Goal: Task Accomplishment & Management: Manage account settings

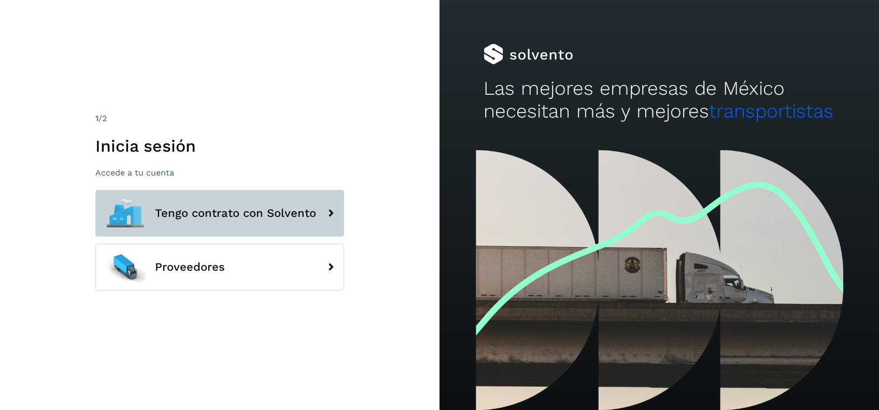
click at [282, 212] on span "Tengo contrato con Solvento" at bounding box center [235, 213] width 161 height 12
click at [313, 227] on button "Tengo contrato con Solvento" at bounding box center [219, 213] width 249 height 47
click at [308, 213] on span "Tengo contrato con Solvento" at bounding box center [235, 213] width 161 height 12
click at [235, 212] on span "Tengo contrato con Solvento" at bounding box center [235, 213] width 161 height 12
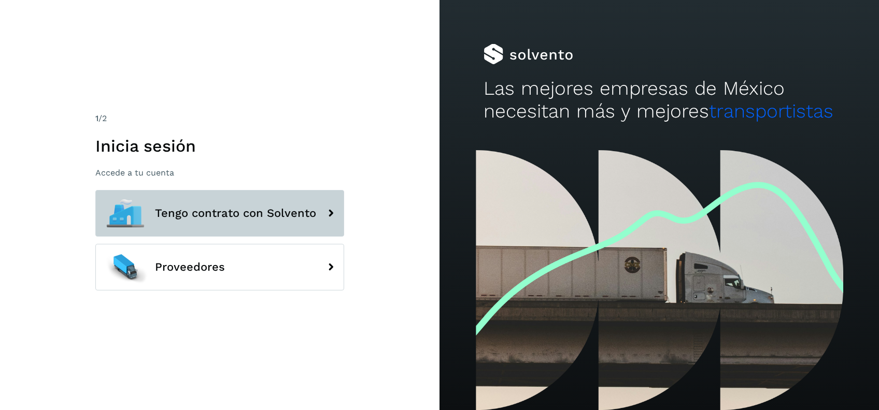
click at [170, 230] on button "Tengo contrato con Solvento" at bounding box center [219, 213] width 249 height 47
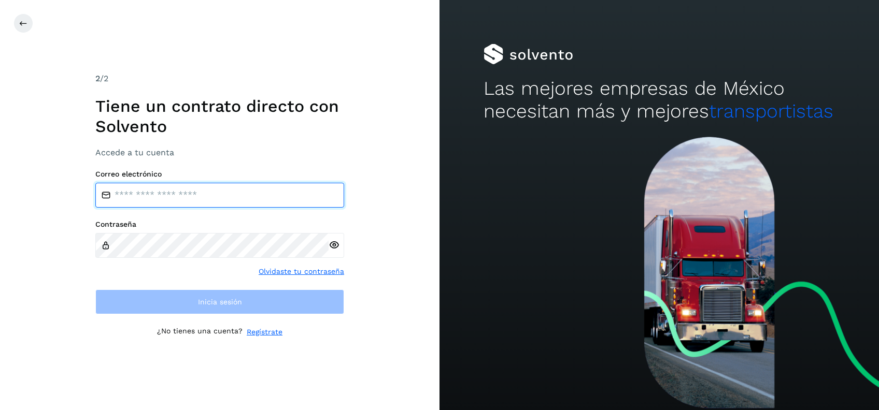
type input "**********"
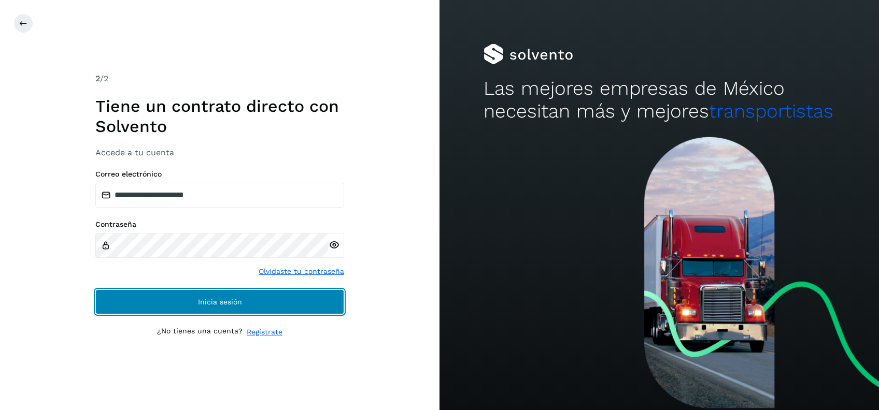
click at [207, 293] on button "Inicia sesión" at bounding box center [219, 302] width 249 height 25
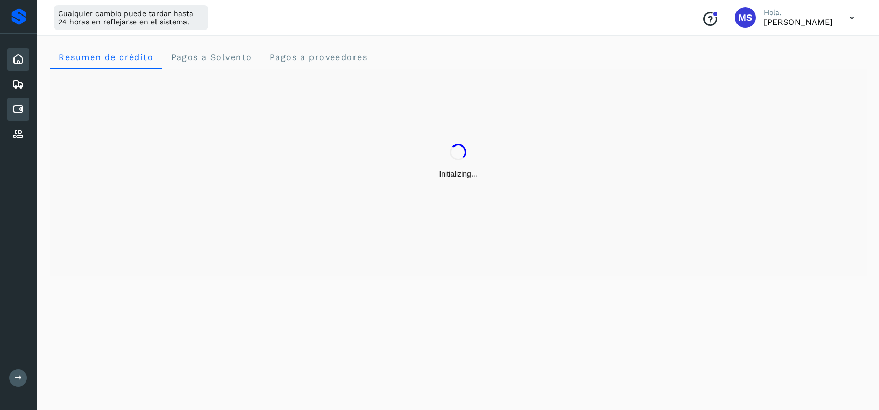
click at [10, 105] on div "Cuentas por pagar" at bounding box center [18, 109] width 22 height 23
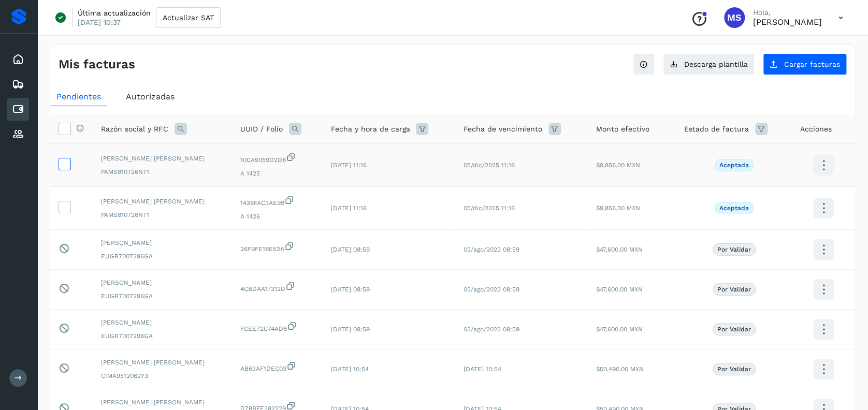
click at [68, 162] on icon at bounding box center [64, 163] width 11 height 11
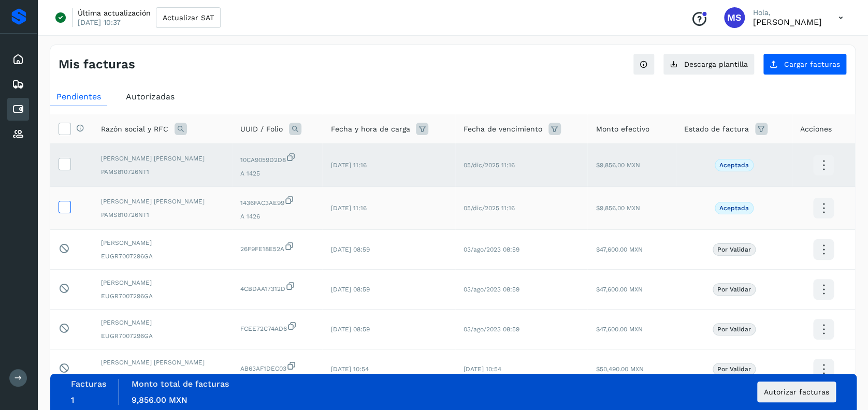
click at [60, 211] on icon at bounding box center [64, 206] width 11 height 11
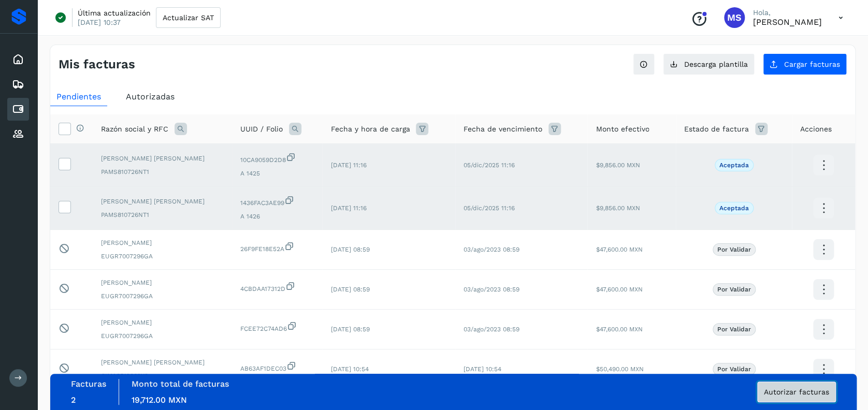
click at [785, 401] on button "Autorizar facturas" at bounding box center [797, 392] width 79 height 21
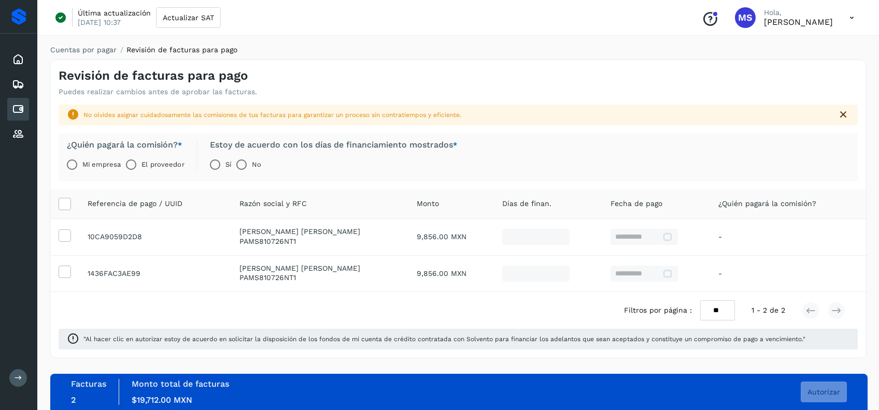
click at [170, 167] on label "El proveedor" at bounding box center [162, 164] width 42 height 21
click at [832, 396] on span "Autorizar" at bounding box center [823, 392] width 33 height 7
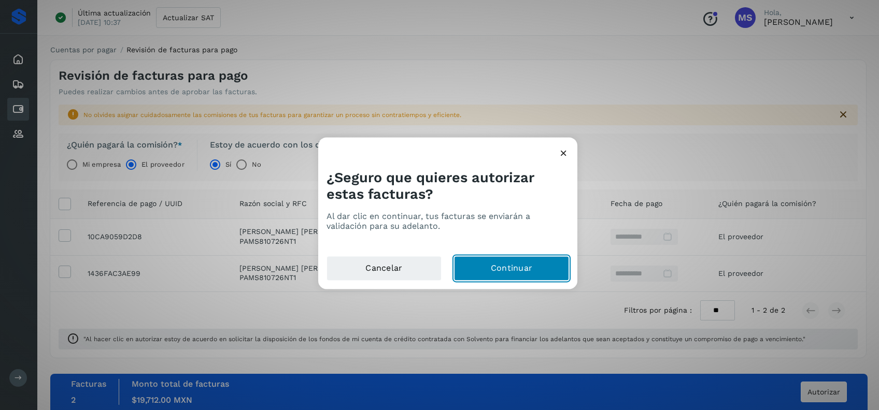
click at [530, 274] on button "Continuar" at bounding box center [511, 268] width 115 height 25
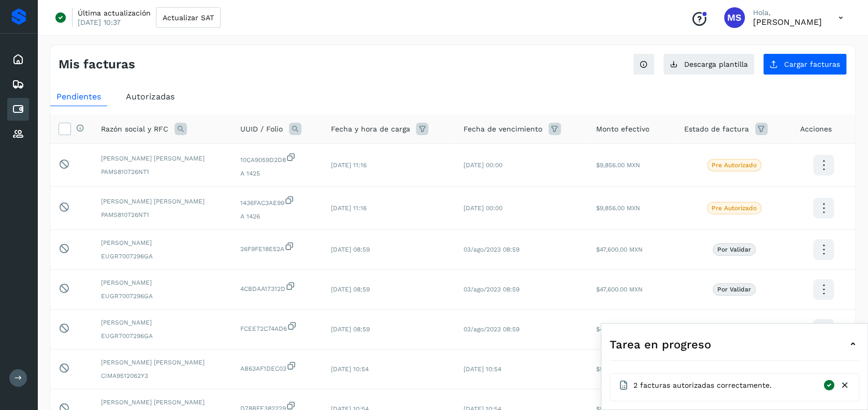
click at [850, 348] on icon at bounding box center [853, 344] width 12 height 12
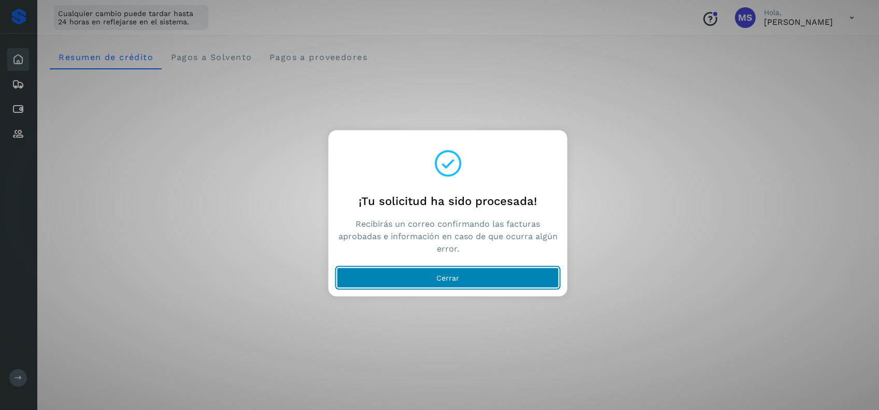
click at [425, 274] on button "Cerrar" at bounding box center [448, 278] width 222 height 21
